Goal: Task Accomplishment & Management: Complete application form

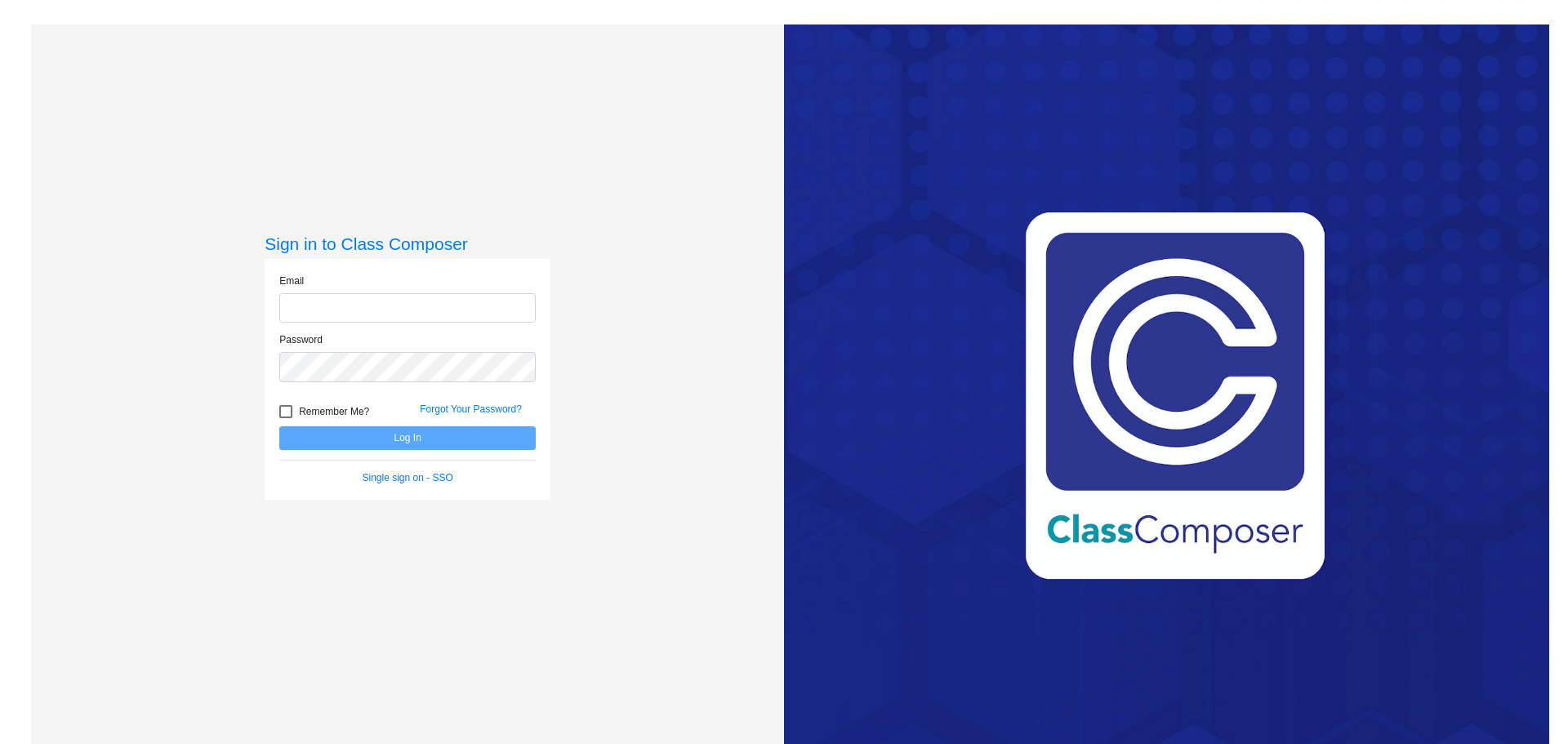
type input "[EMAIL_ADDRESS][DOMAIN_NAME]"
click at [425, 443] on button "Log In" at bounding box center [408, 439] width 257 height 24
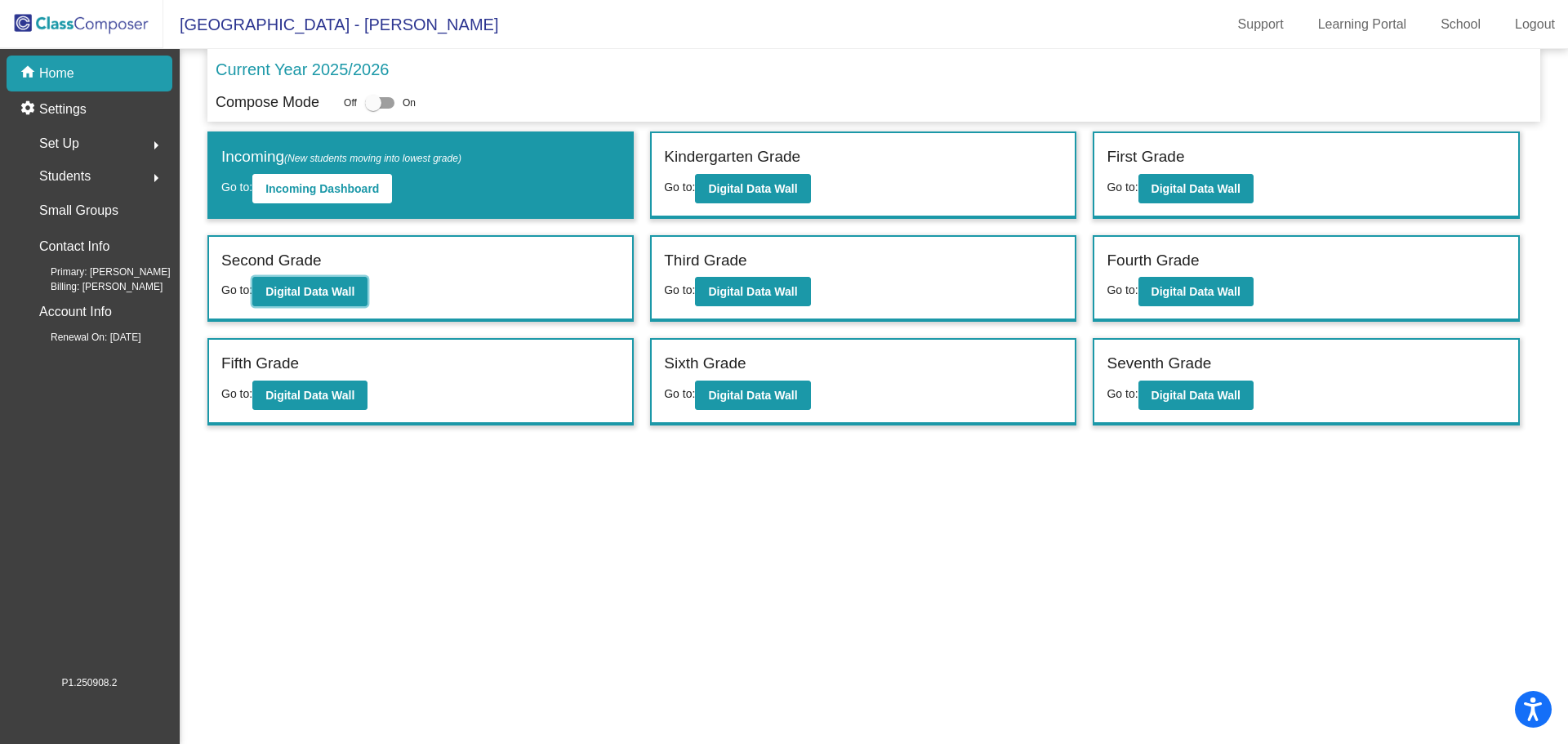
click at [362, 290] on button "Digital Data Wall" at bounding box center [310, 291] width 115 height 30
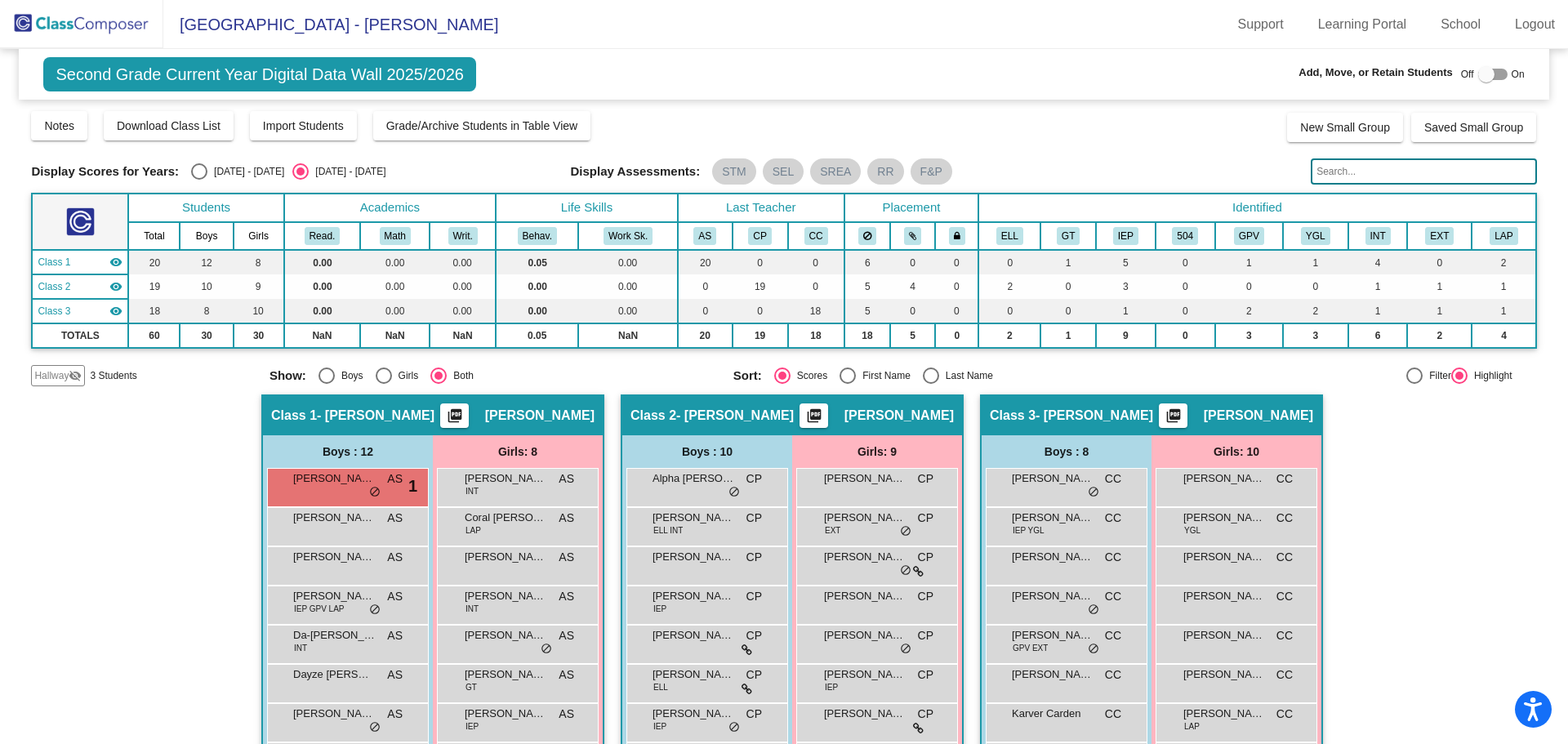
click at [933, 377] on div "Select an option" at bounding box center [931, 375] width 16 height 16
click at [931, 384] on input "Last Name" at bounding box center [930, 384] width 1 height 1
radio input "true"
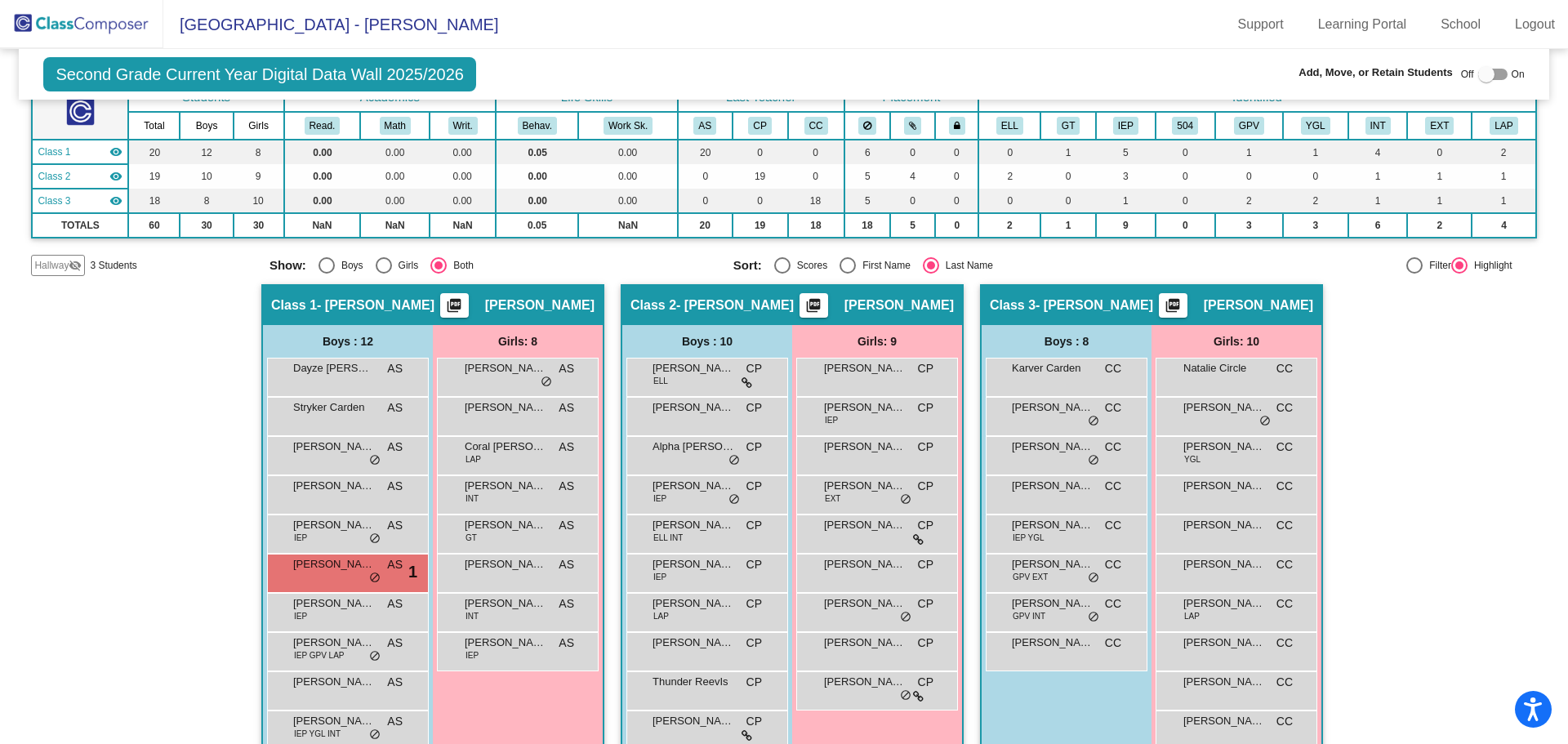
scroll to position [139, 0]
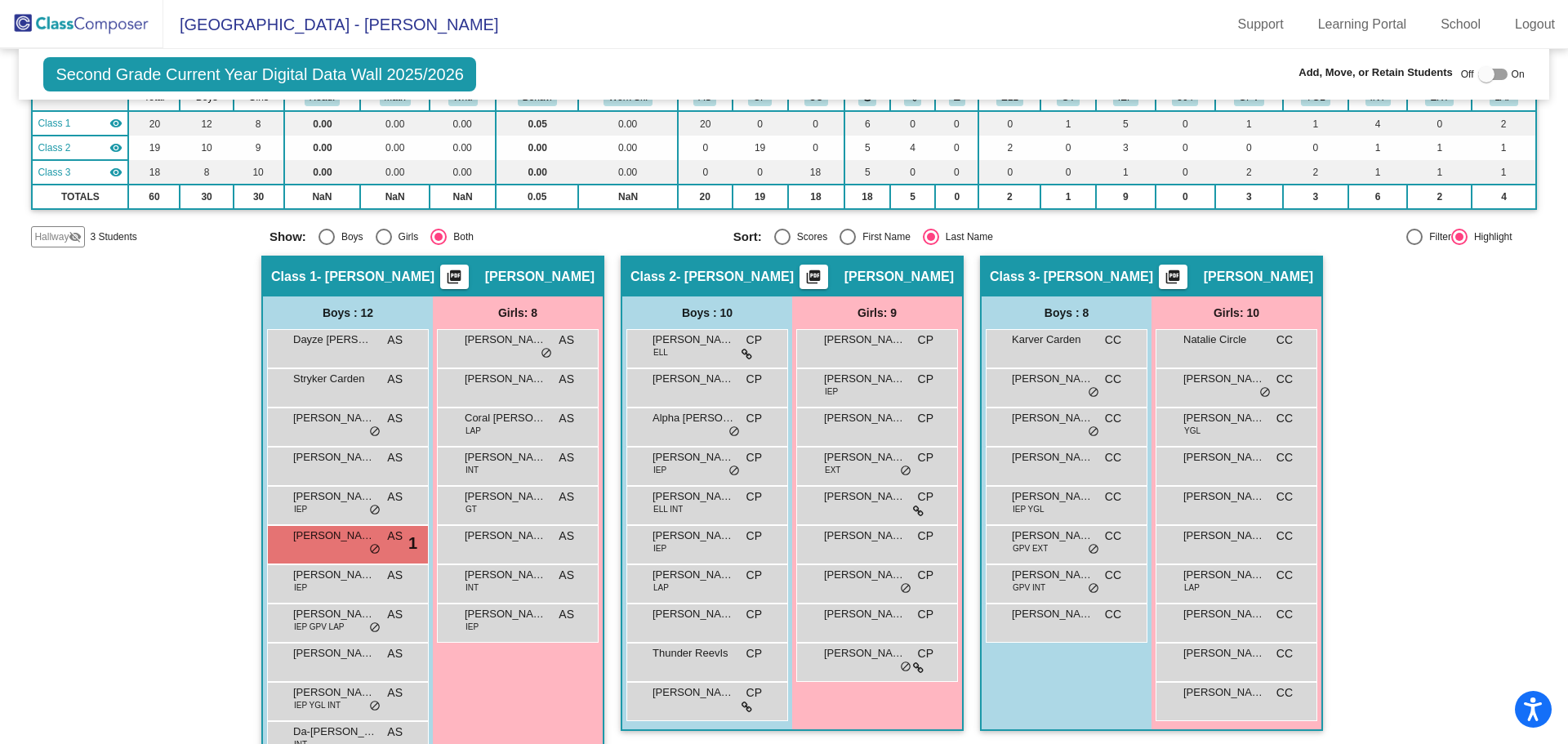
click at [128, 34] on img at bounding box center [82, 24] width 163 height 48
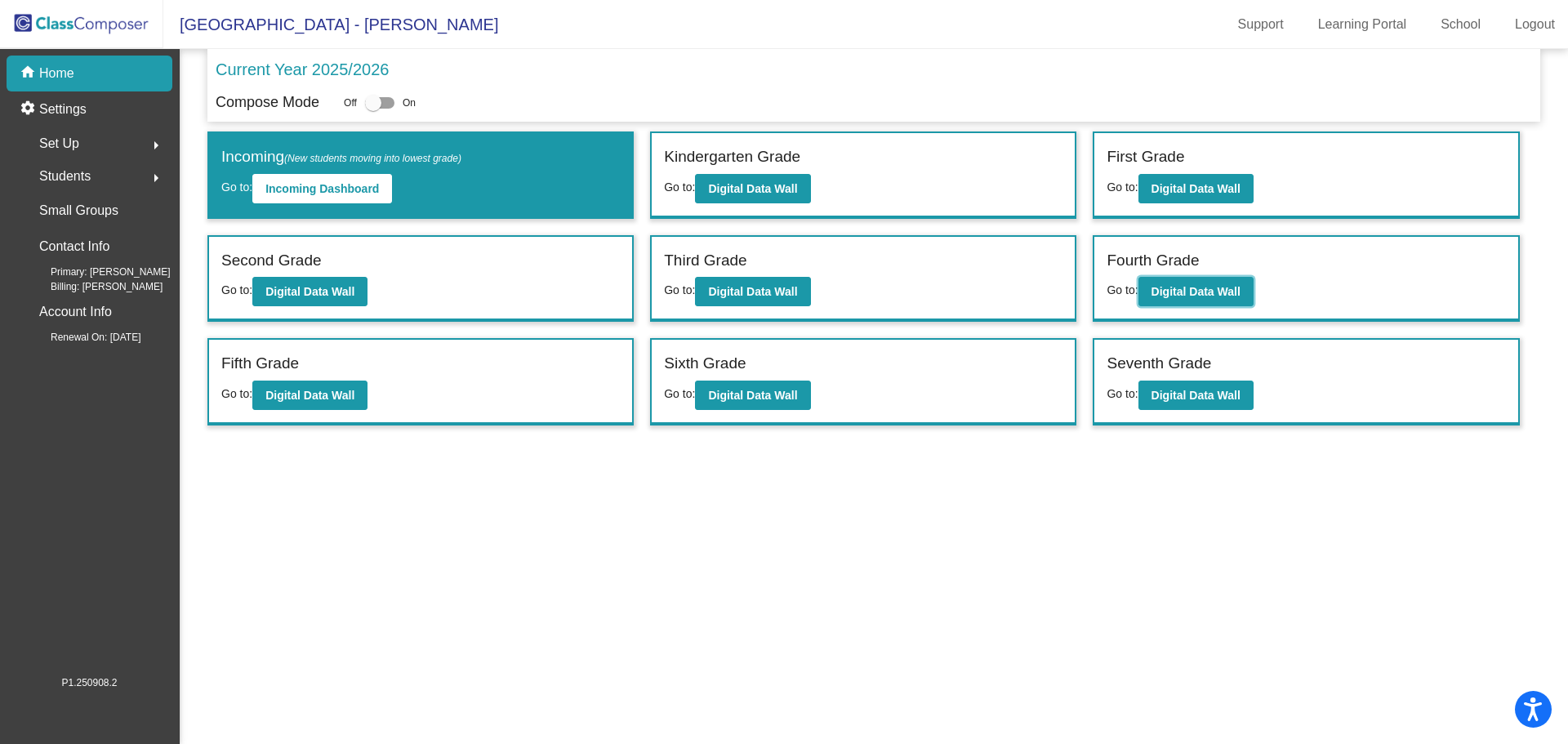
click at [1179, 299] on button "Digital Data Wall" at bounding box center [1196, 291] width 115 height 30
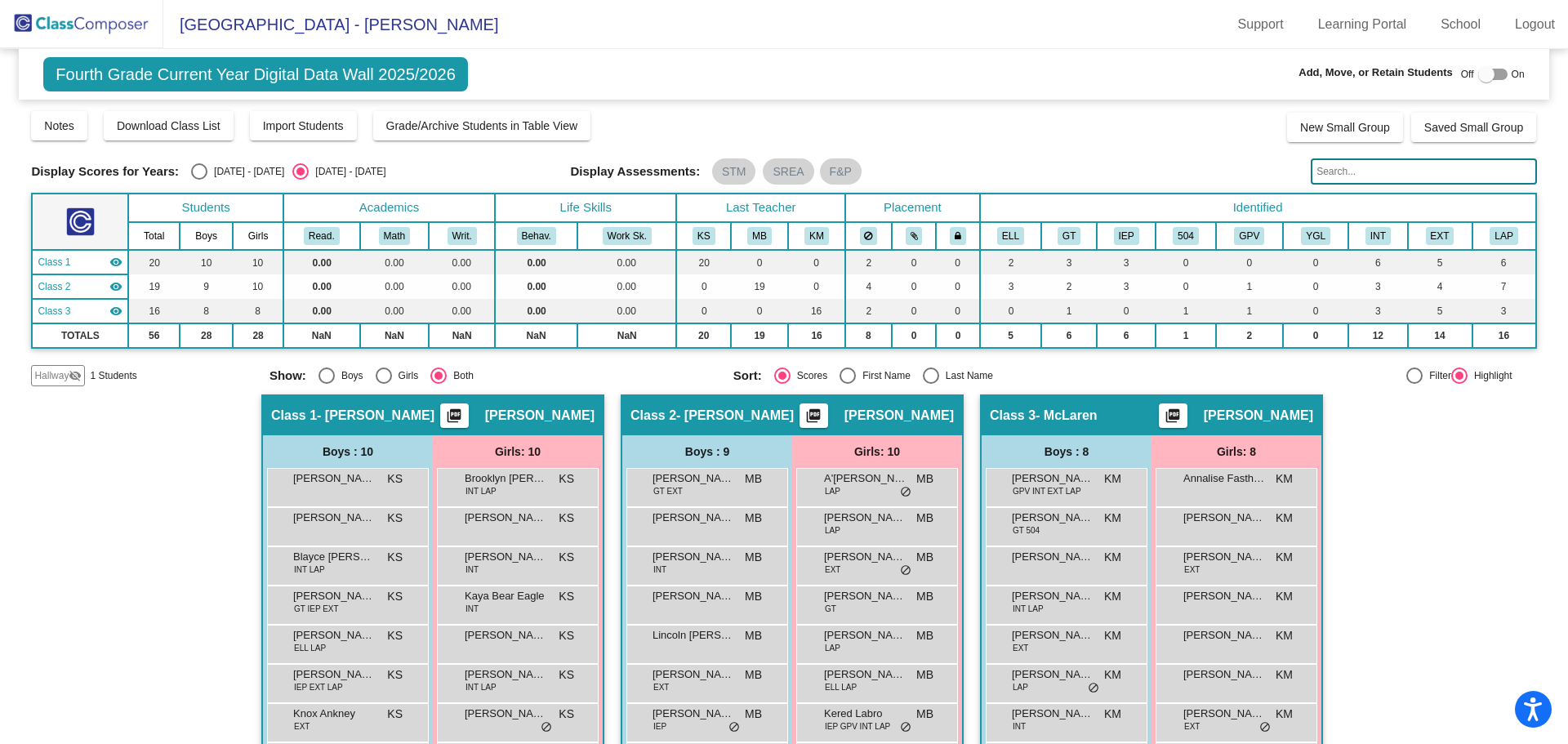
click at [931, 372] on div "Select an option" at bounding box center [931, 375] width 16 height 16
click at [931, 384] on input "Last Name" at bounding box center [930, 384] width 1 height 1
radio input "true"
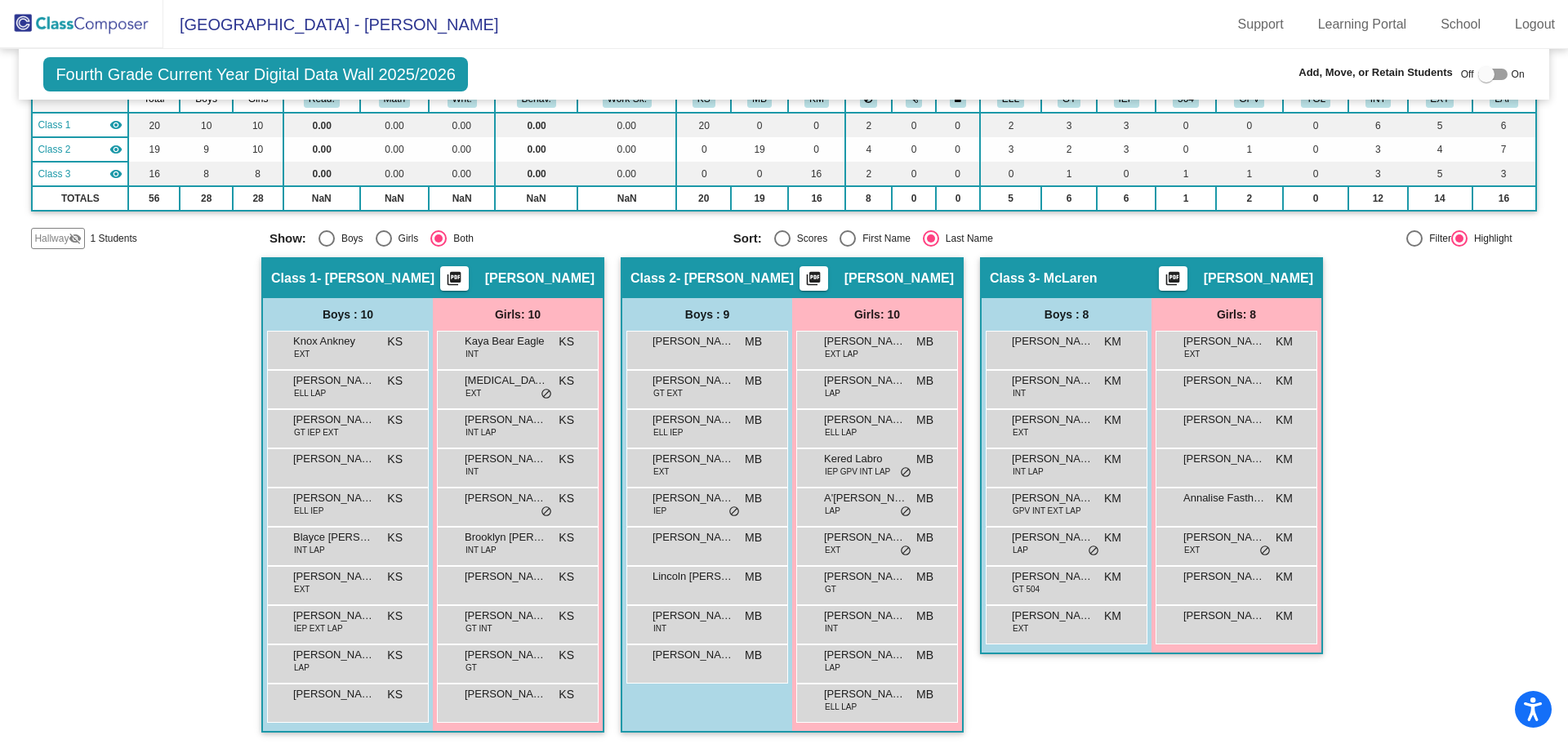
scroll to position [142, 0]
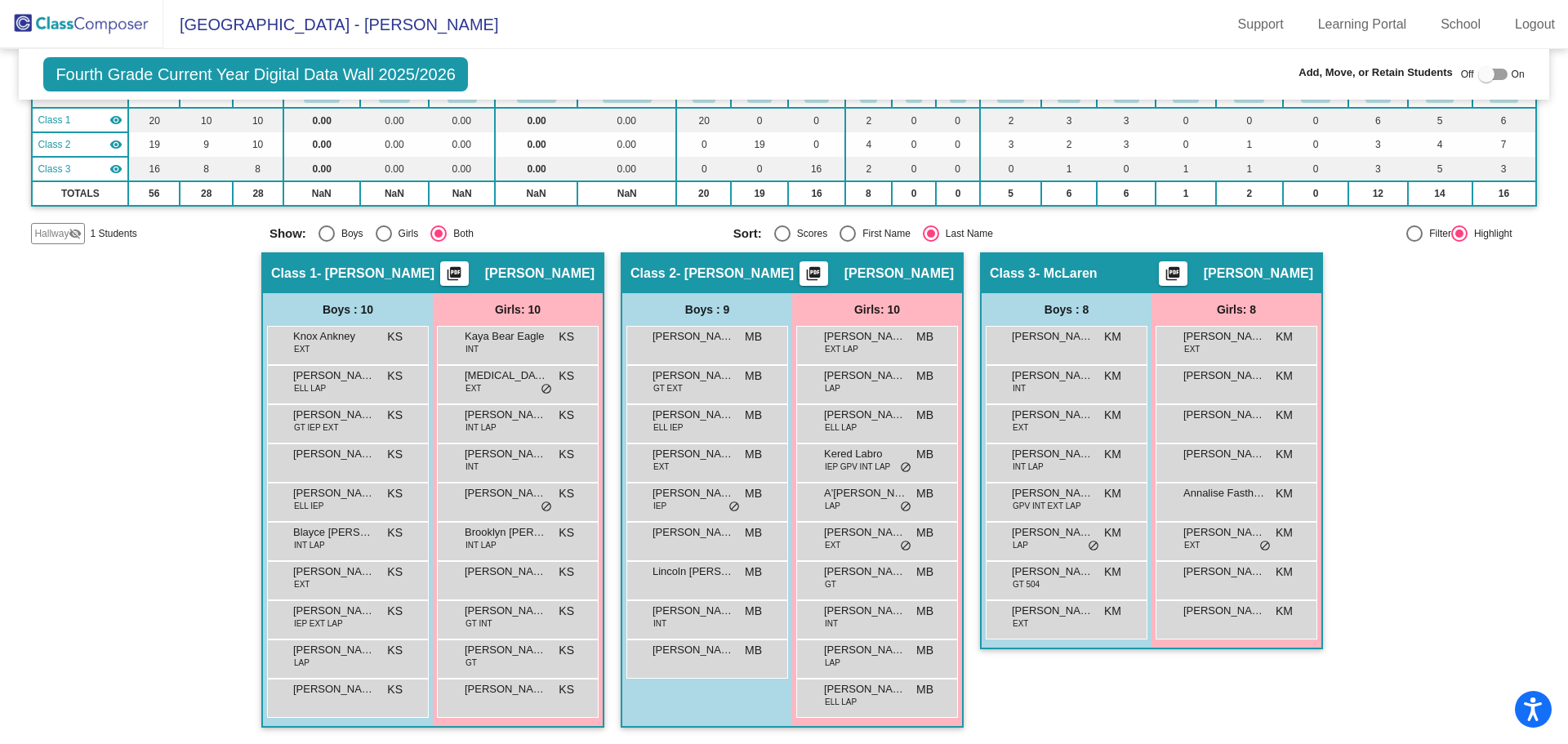
click at [1495, 74] on div at bounding box center [1492, 74] width 30 height 11
checkbox input "true"
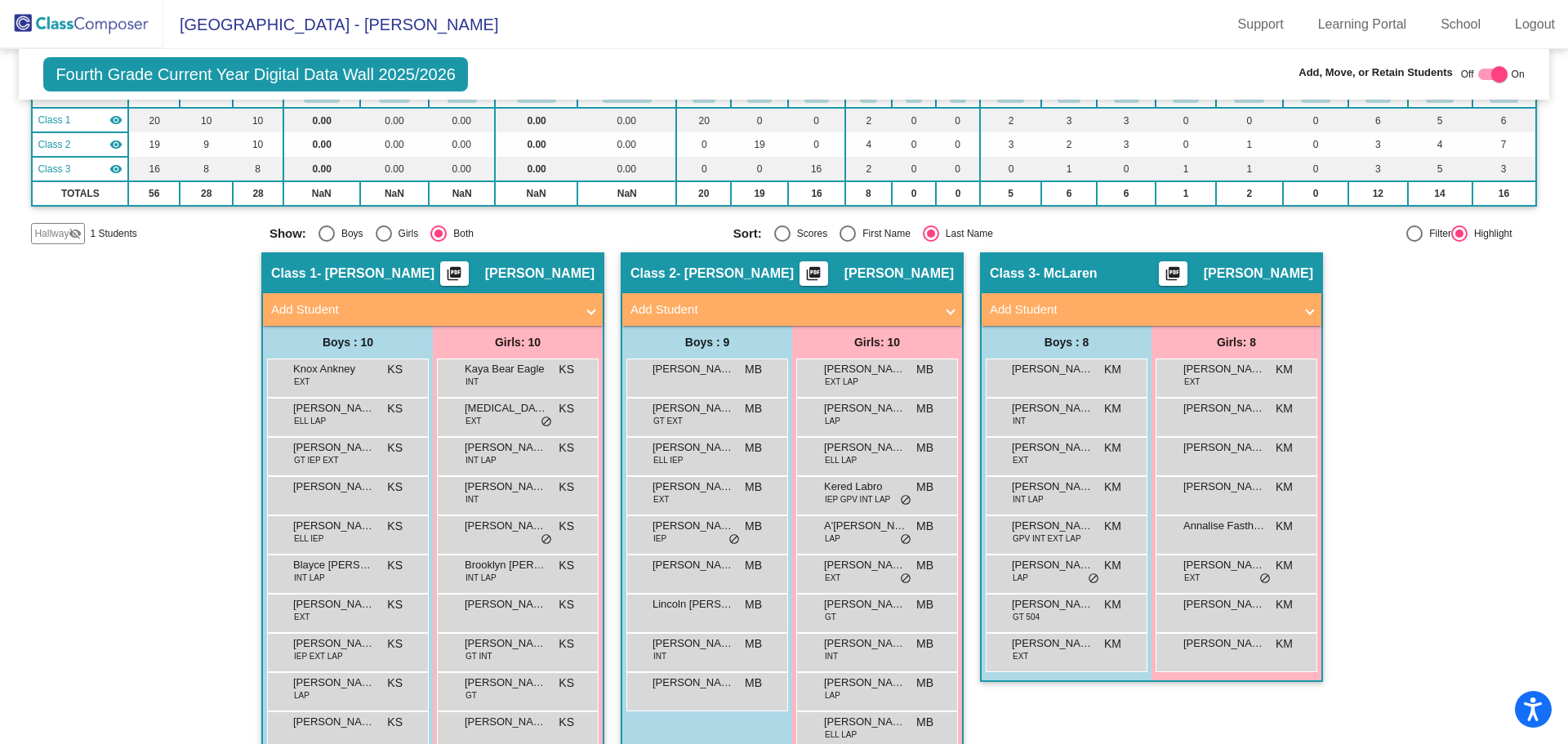
click at [872, 318] on mat-panel-title "Add Student" at bounding box center [782, 309] width 303 height 19
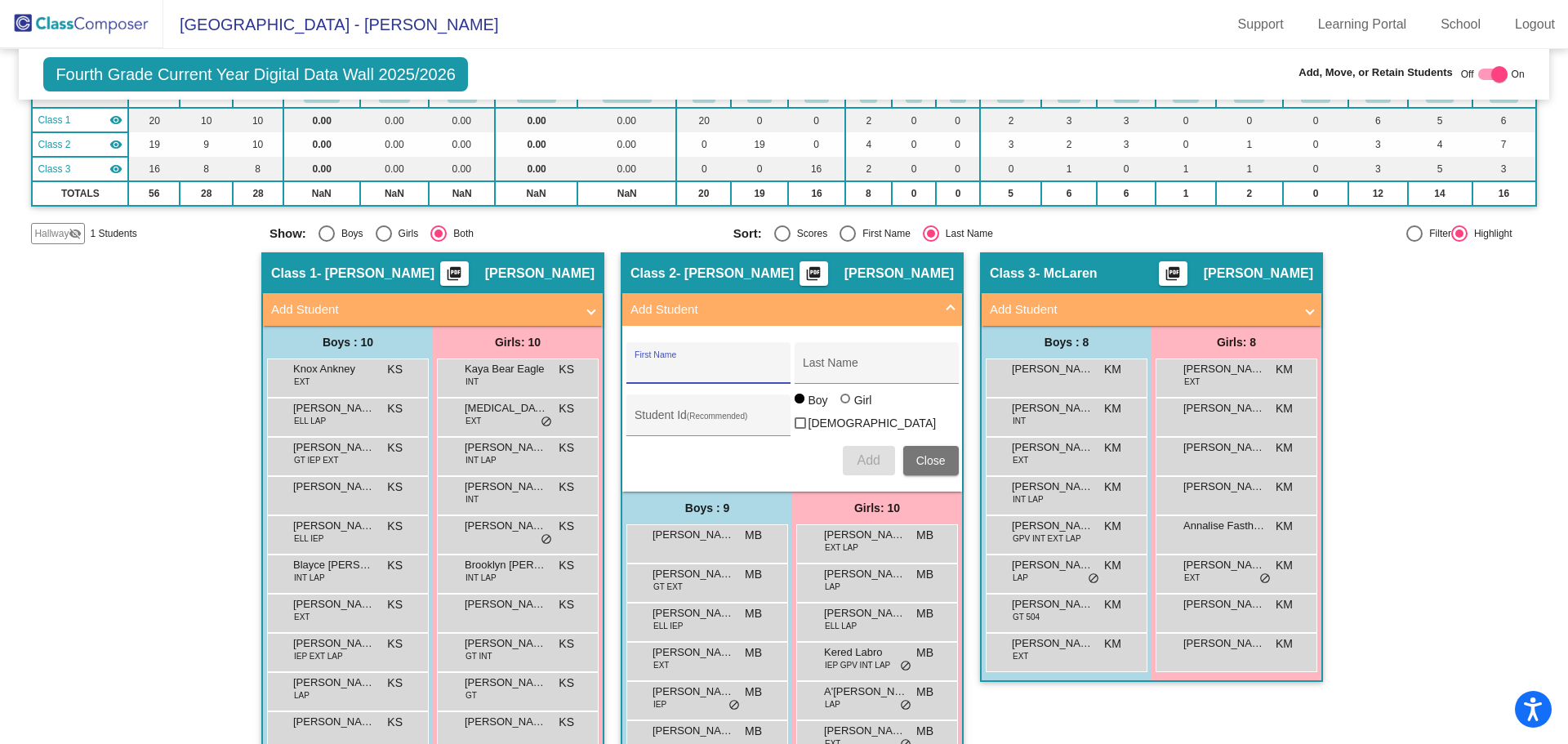
drag, startPoint x: 697, startPoint y: 367, endPoint x: 855, endPoint y: 360, distance: 158.2
click at [697, 367] on input "First Name" at bounding box center [708, 369] width 147 height 13
type input "Lincoln"
type input "Everybodytalksabout"
click at [867, 462] on span "Add" at bounding box center [867, 461] width 23 height 14
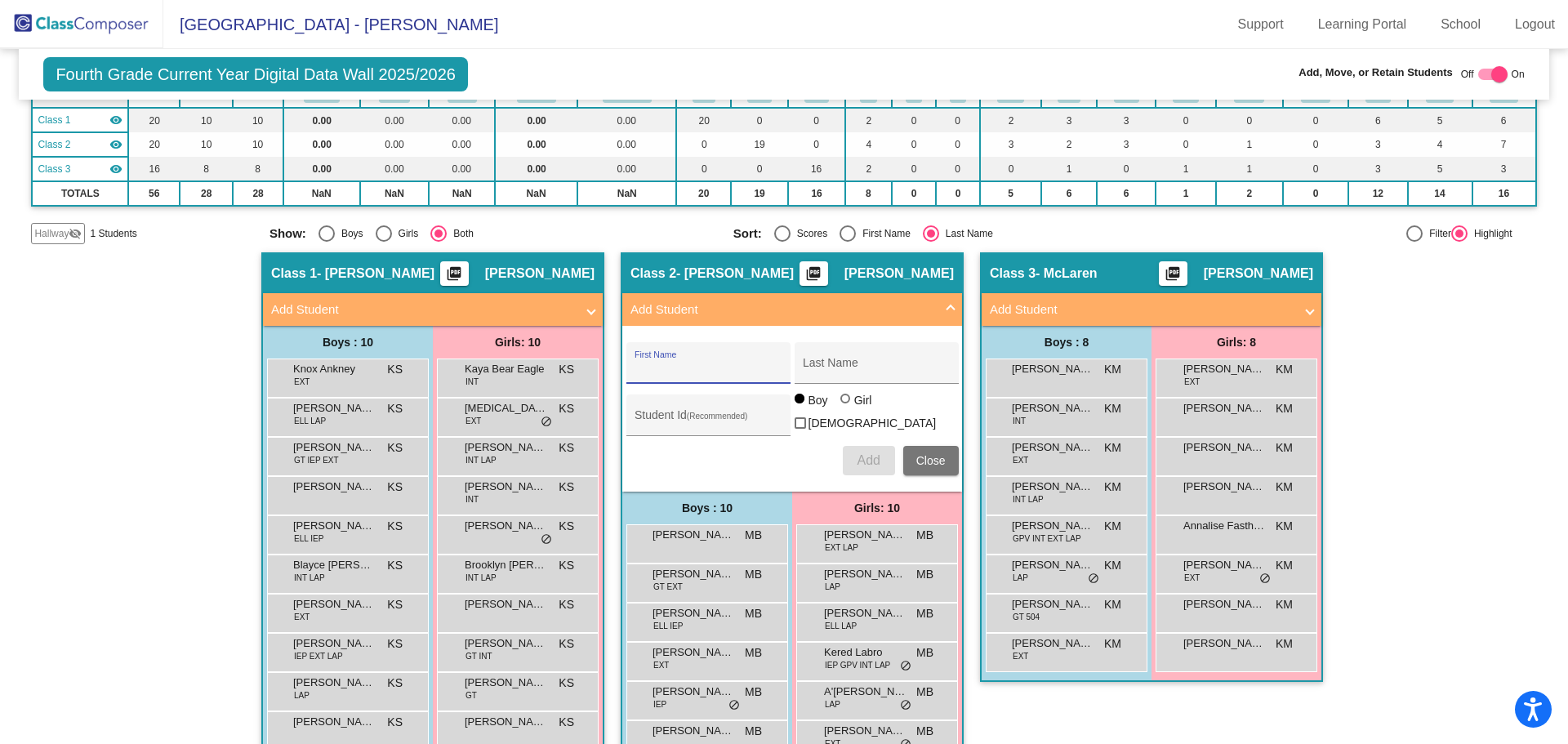
click at [916, 461] on span "Close" at bounding box center [931, 461] width 30 height 13
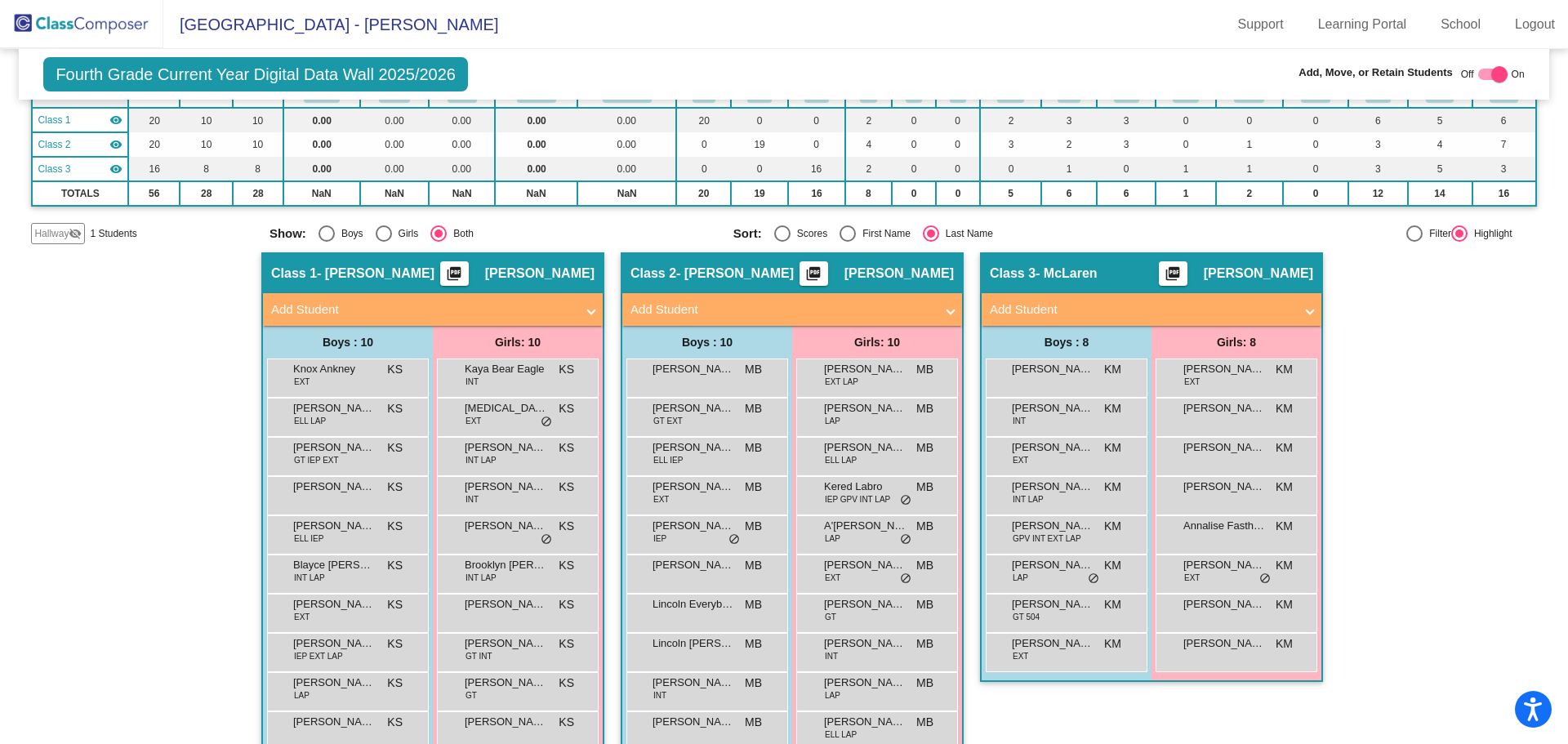
drag, startPoint x: 124, startPoint y: 18, endPoint x: 158, endPoint y: 38, distance: 39.4
click at [124, 18] on img at bounding box center [82, 24] width 163 height 48
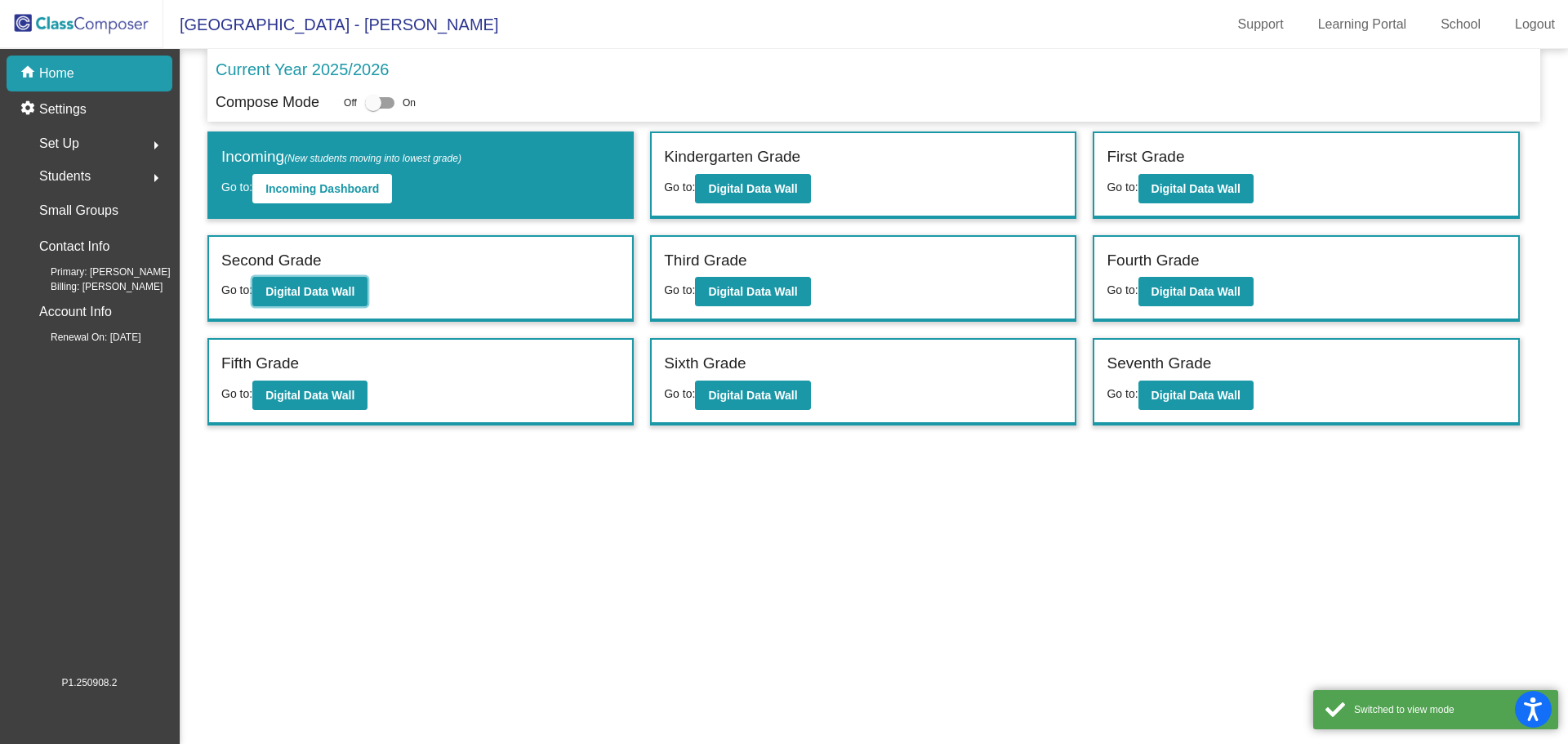
click at [338, 283] on button "Digital Data Wall" at bounding box center [310, 291] width 115 height 30
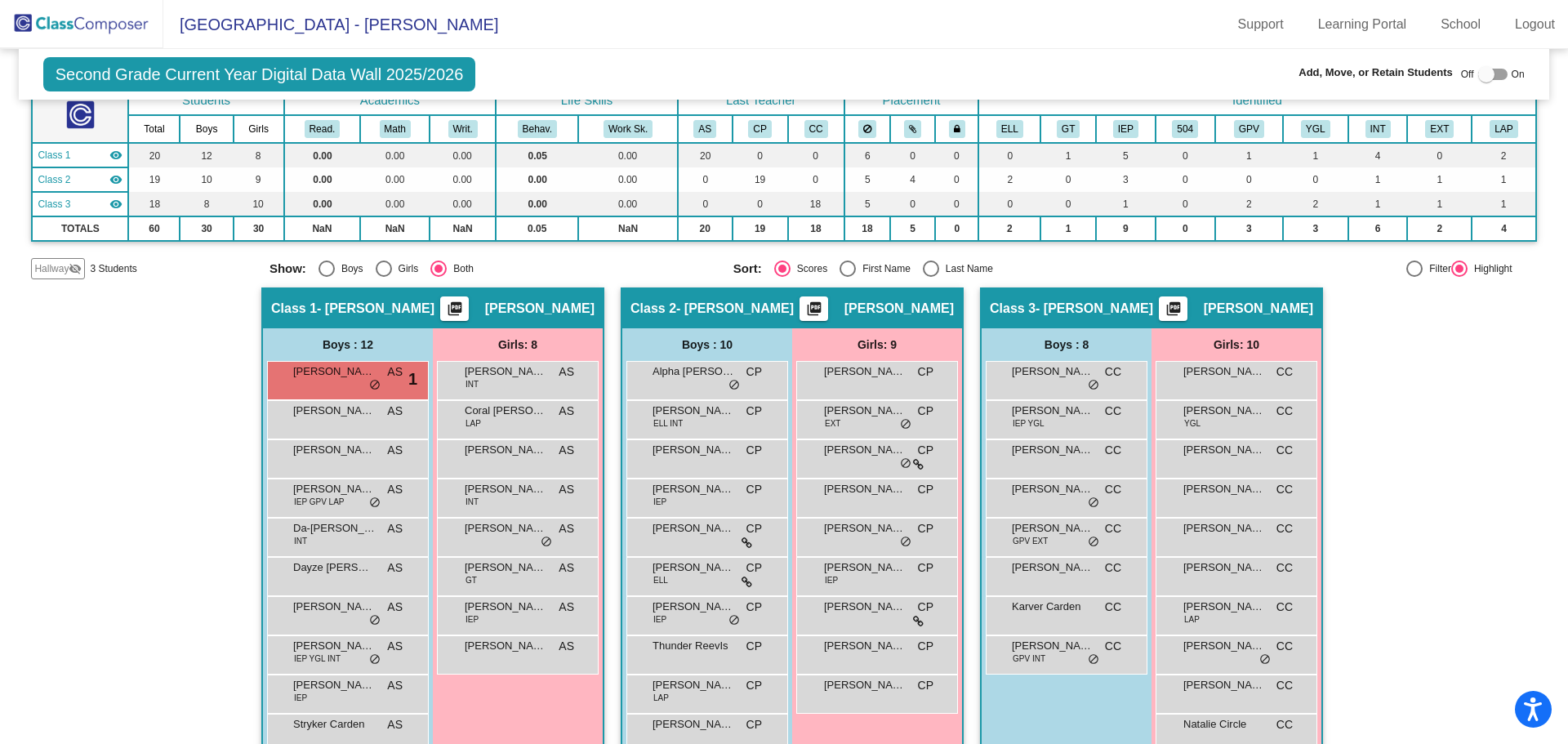
scroll to position [163, 0]
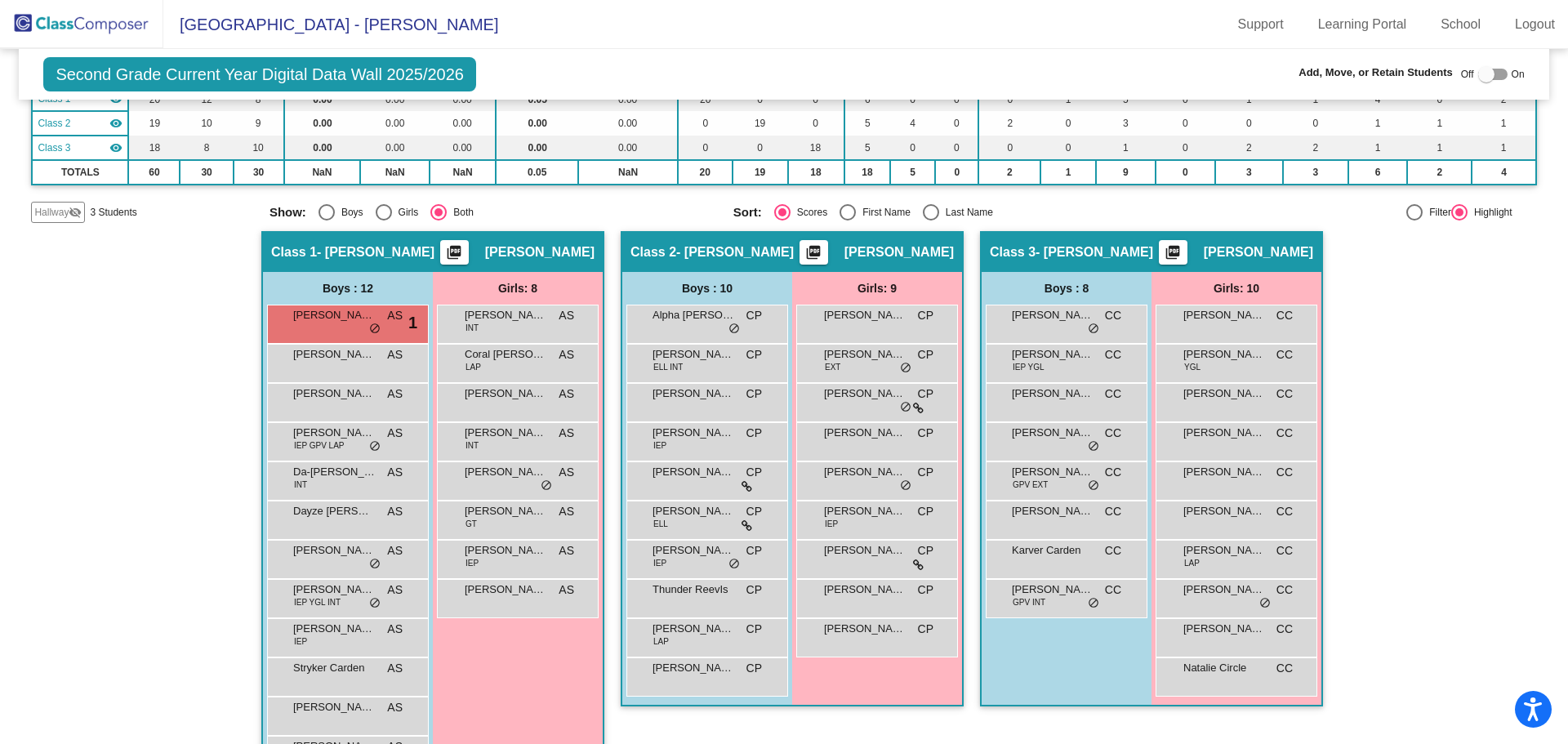
click at [1494, 73] on div at bounding box center [1492, 74] width 30 height 11
checkbox input "true"
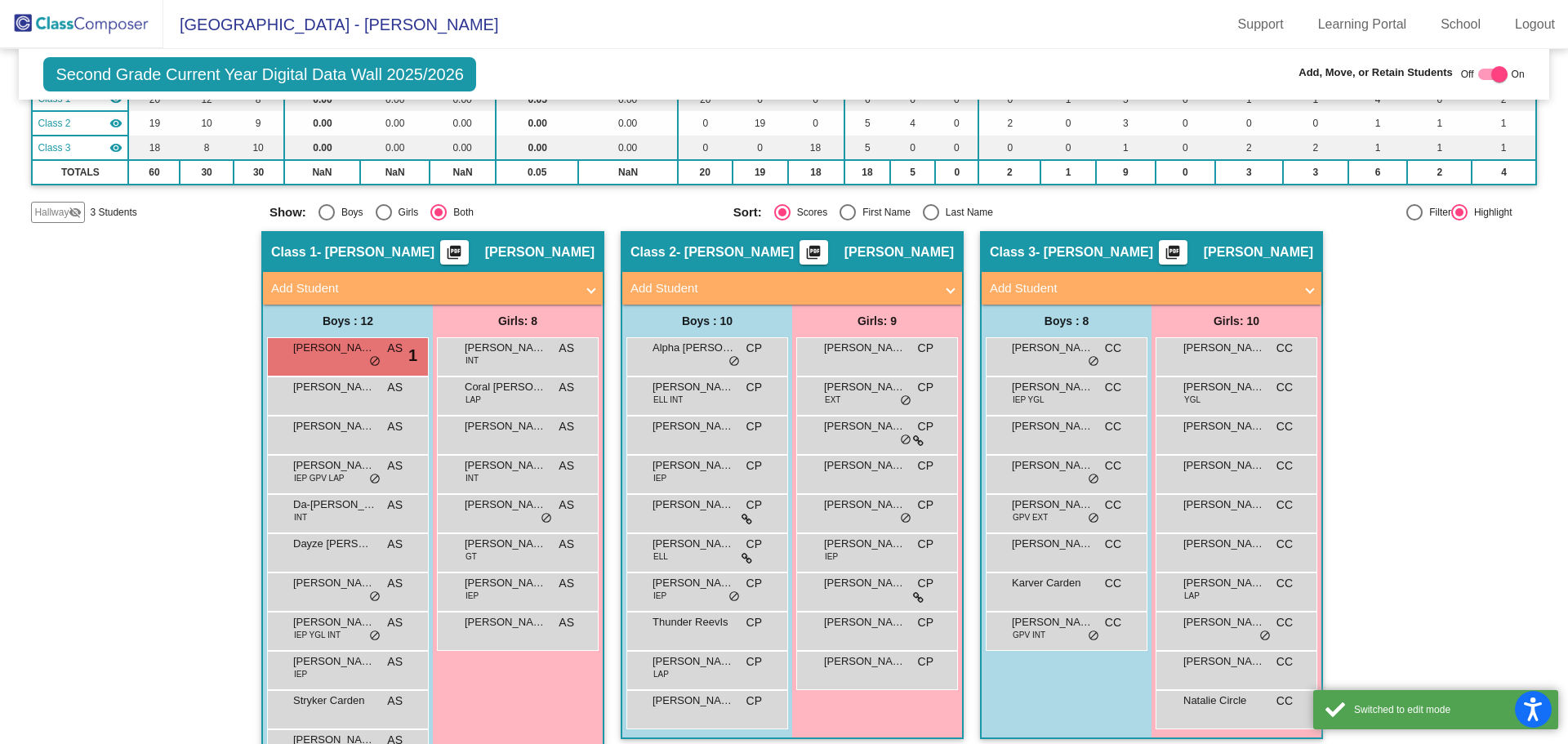
click at [1075, 281] on mat-panel-title "Add Student" at bounding box center [1140, 288] width 303 height 19
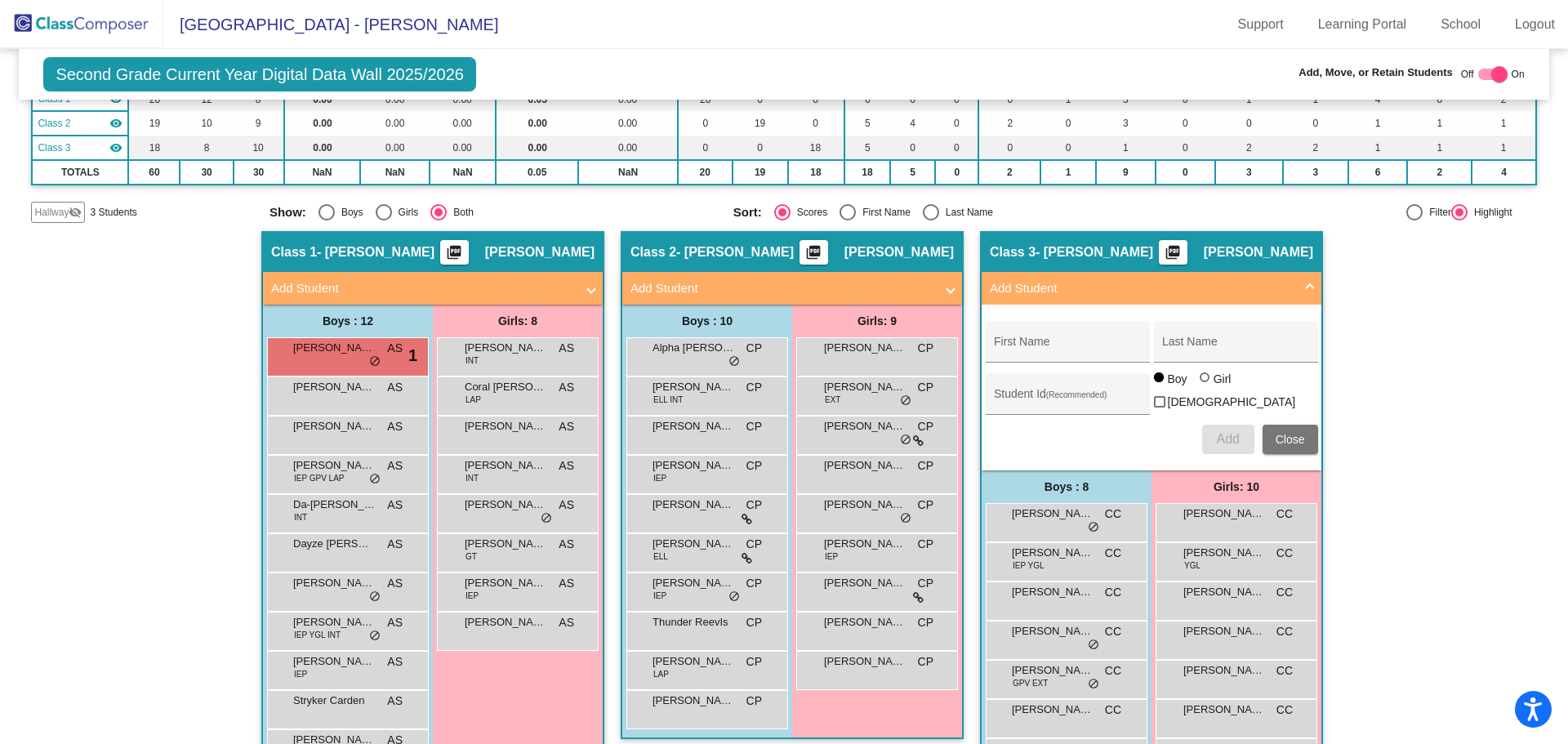
drag, startPoint x: 1059, startPoint y: 354, endPoint x: 1073, endPoint y: 345, distance: 16.6
click at [1059, 354] on input "First Name" at bounding box center [1067, 347] width 147 height 13
type input "[PERSON_NAME]"
type input "Everybodytalksabout"
click at [1239, 442] on button "Add" at bounding box center [1228, 440] width 53 height 30
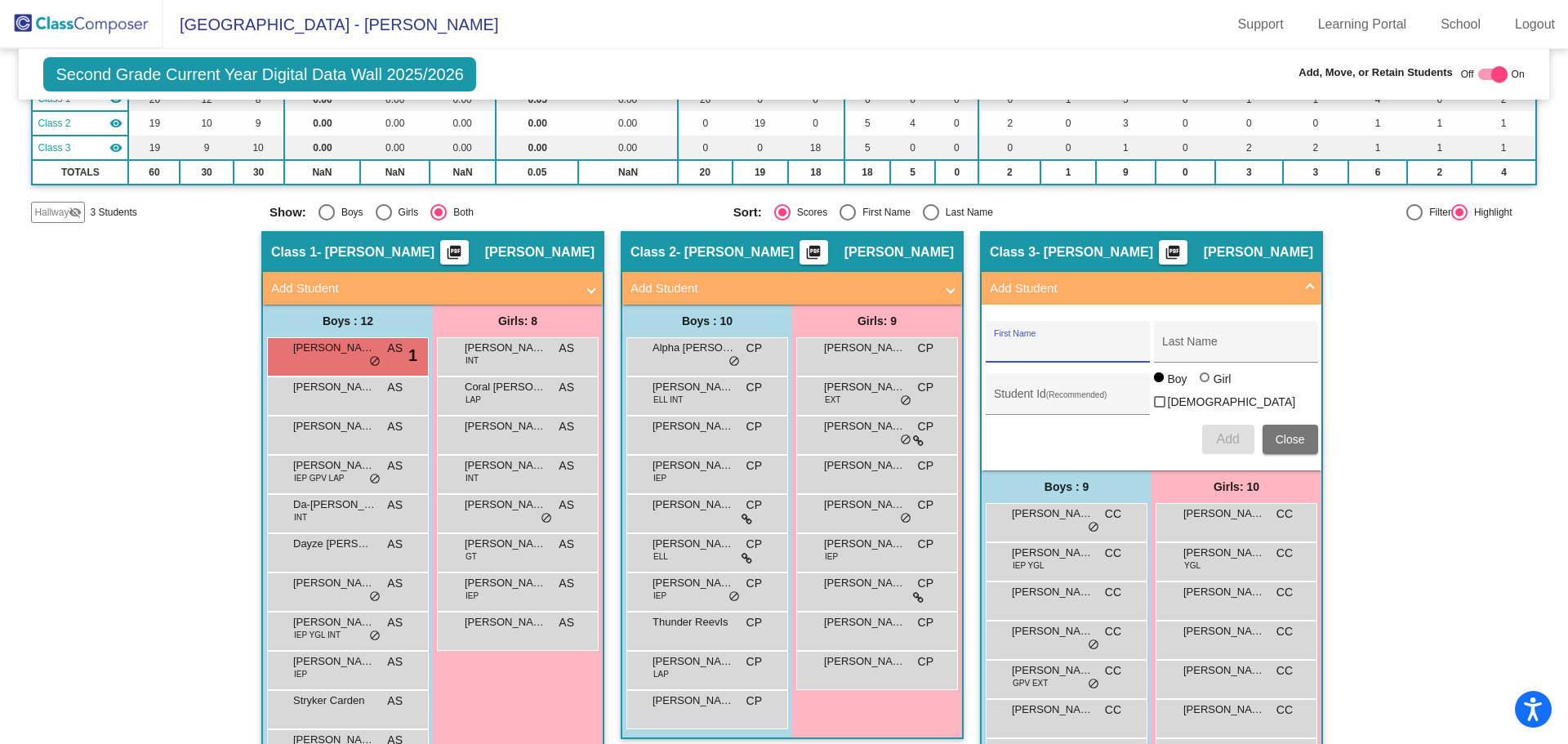
click at [1285, 435] on span "Close" at bounding box center [1291, 439] width 30 height 13
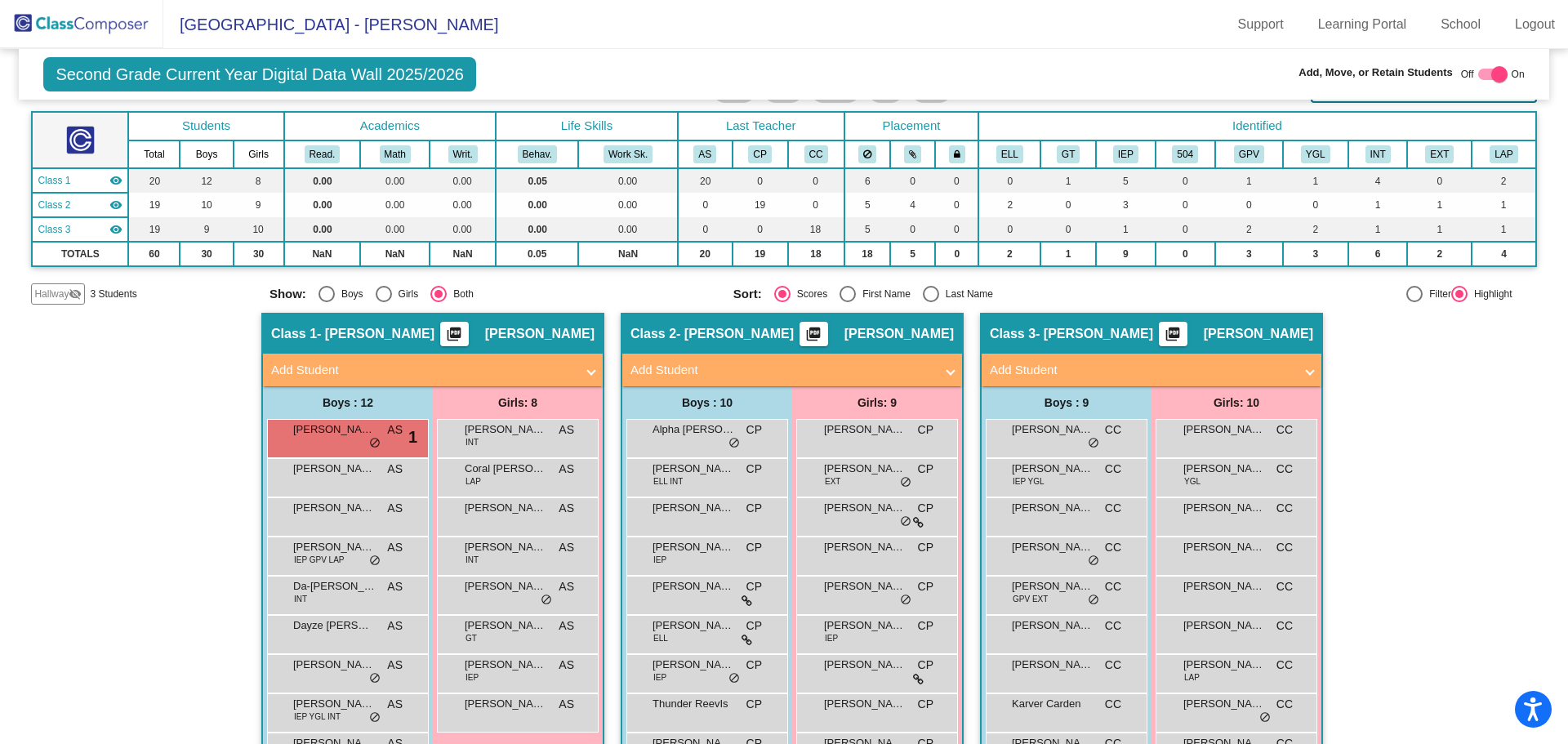
scroll to position [245, 0]
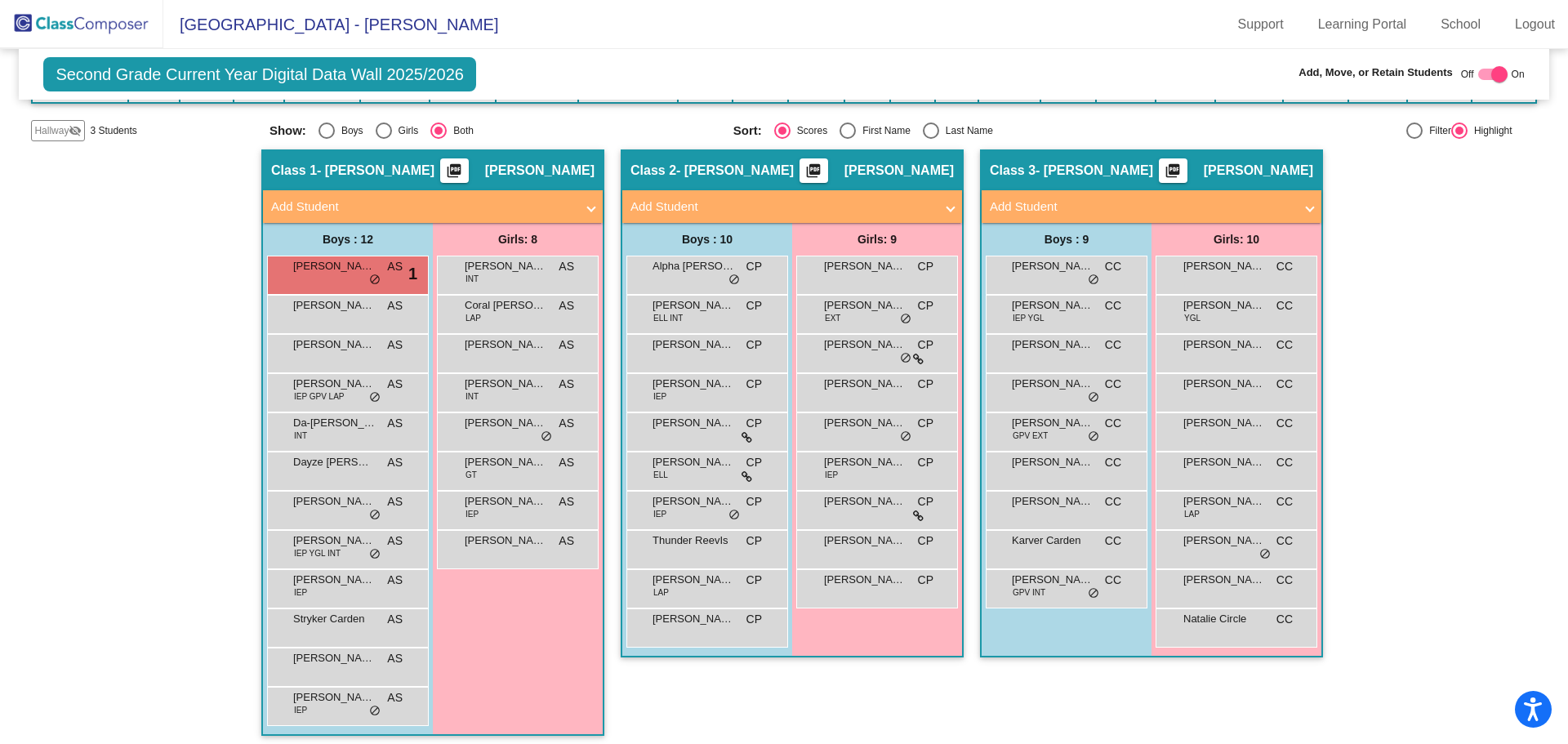
drag, startPoint x: 87, startPoint y: 30, endPoint x: 93, endPoint y: 35, distance: 7.8
click at [87, 30] on img at bounding box center [82, 24] width 163 height 48
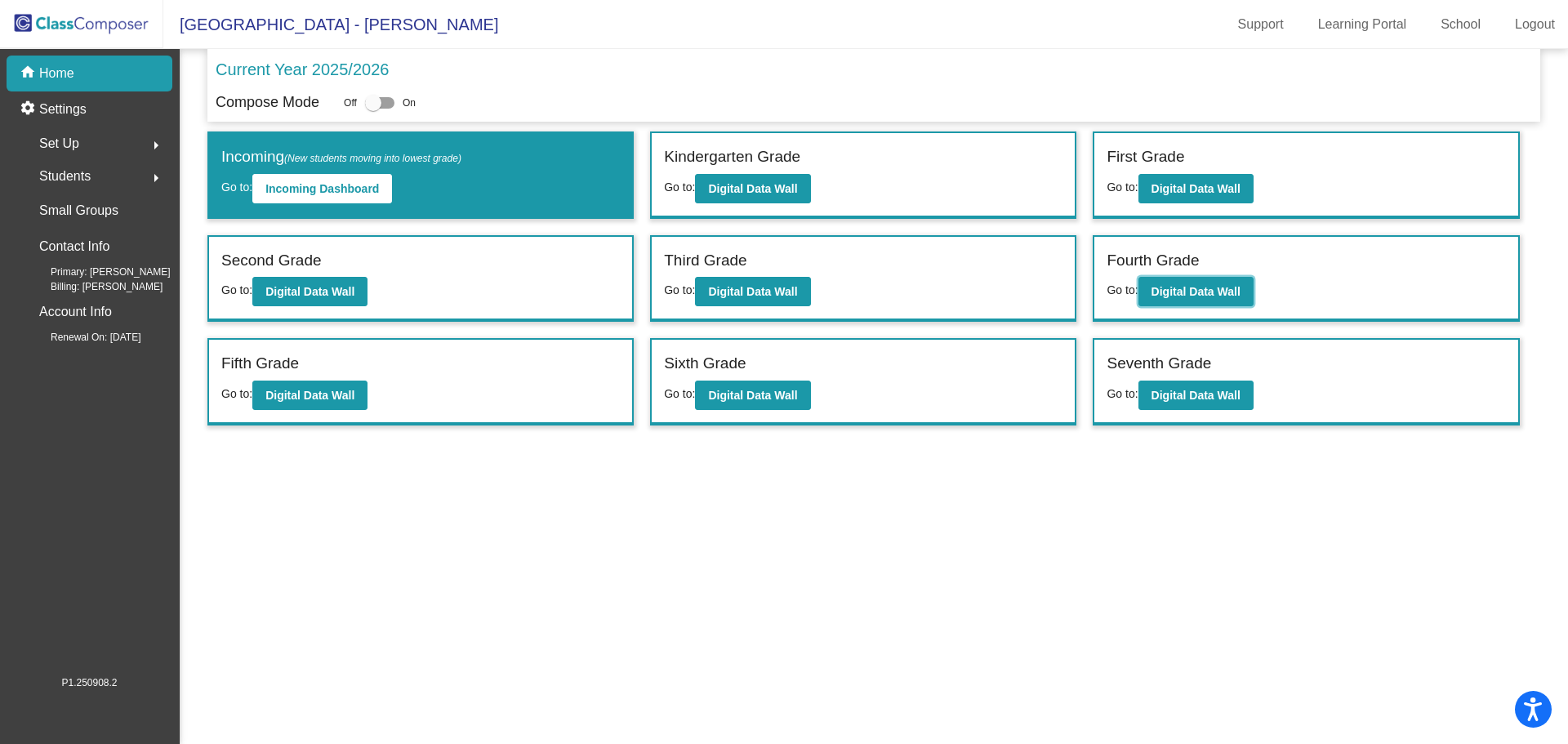
click at [1180, 294] on b "Digital Data Wall" at bounding box center [1195, 291] width 88 height 13
